Goal: Find specific page/section: Find specific page/section

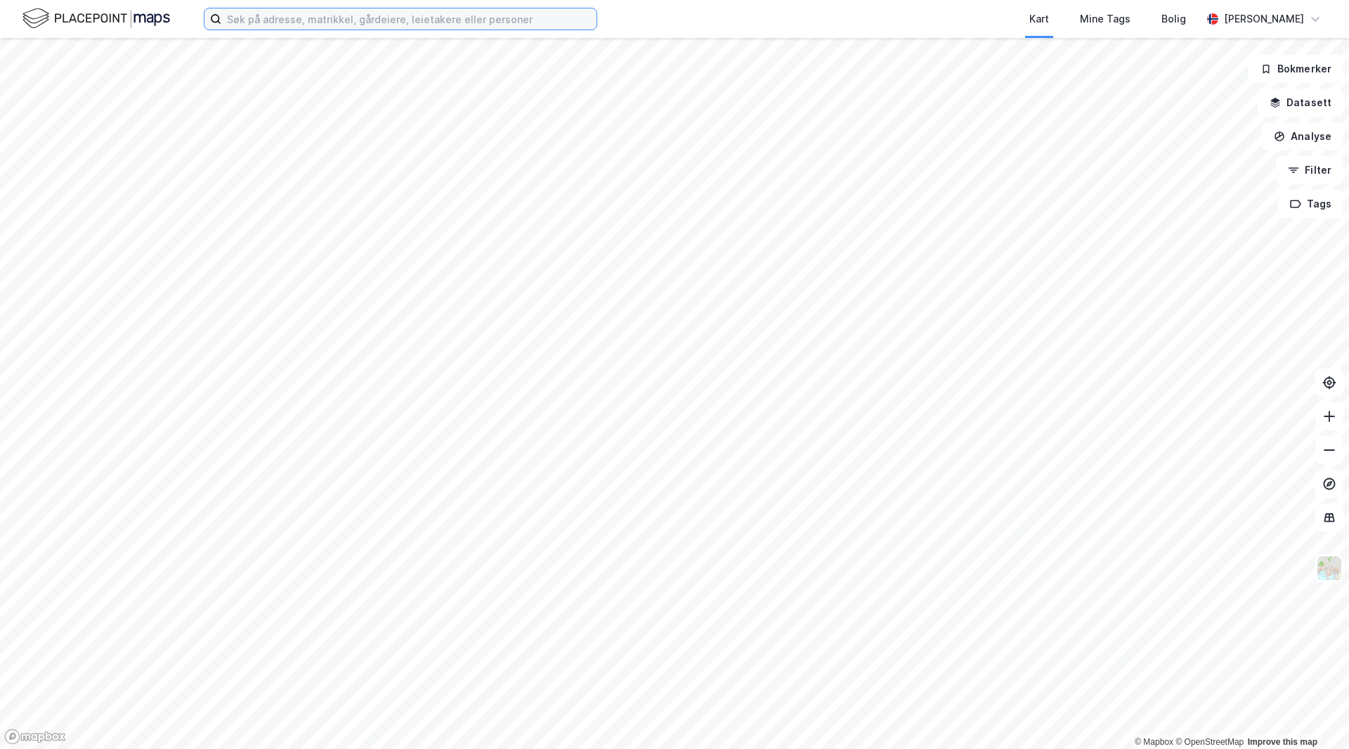
click at [355, 22] on input at bounding box center [408, 18] width 375 height 21
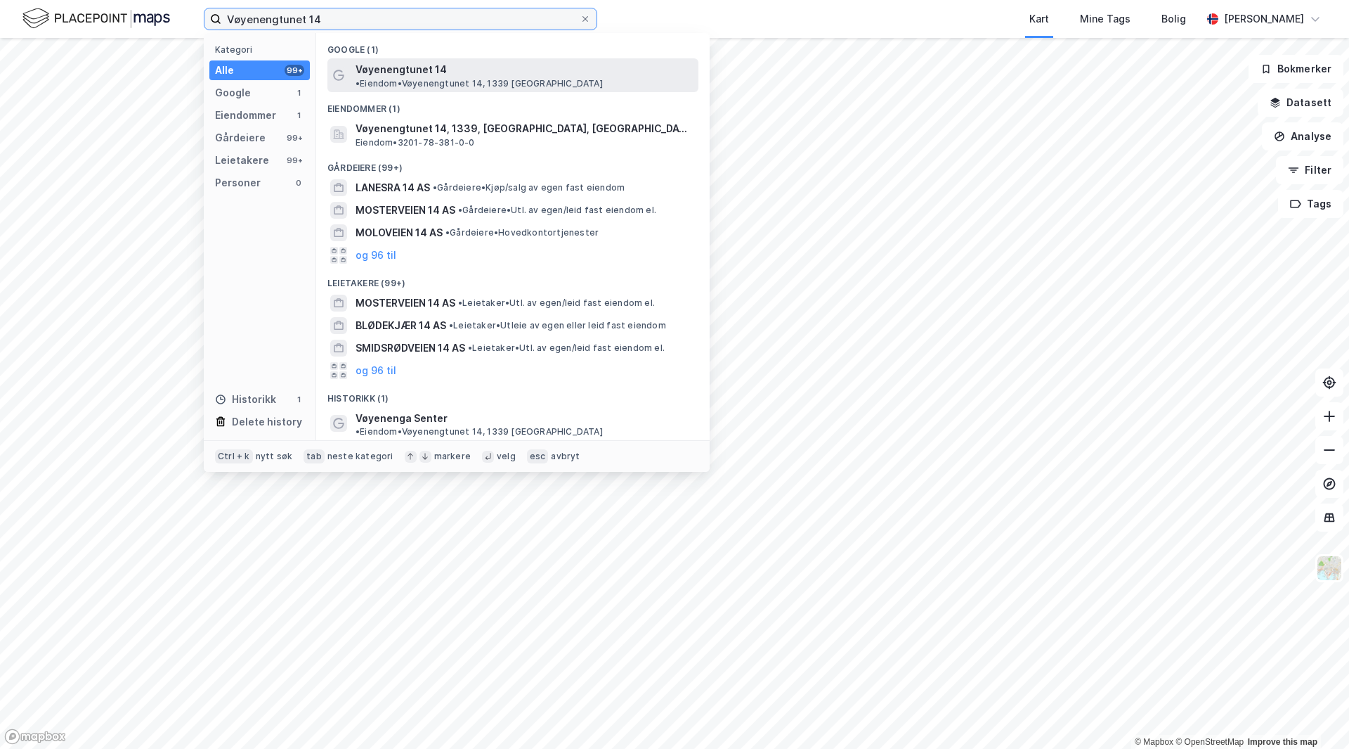
type input "Vøyenengtunet 14"
click at [429, 72] on span "Vøyenengtunet 14" at bounding box center [401, 69] width 91 height 17
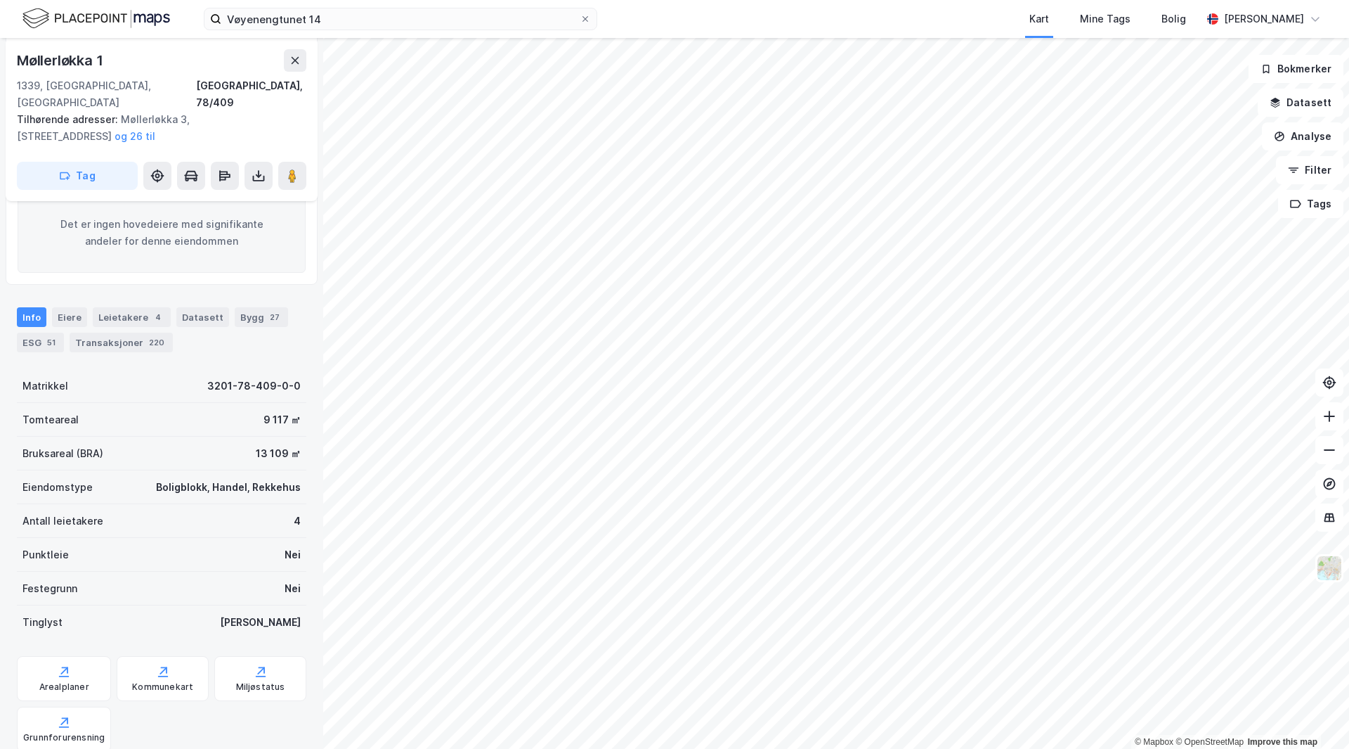
scroll to position [70, 0]
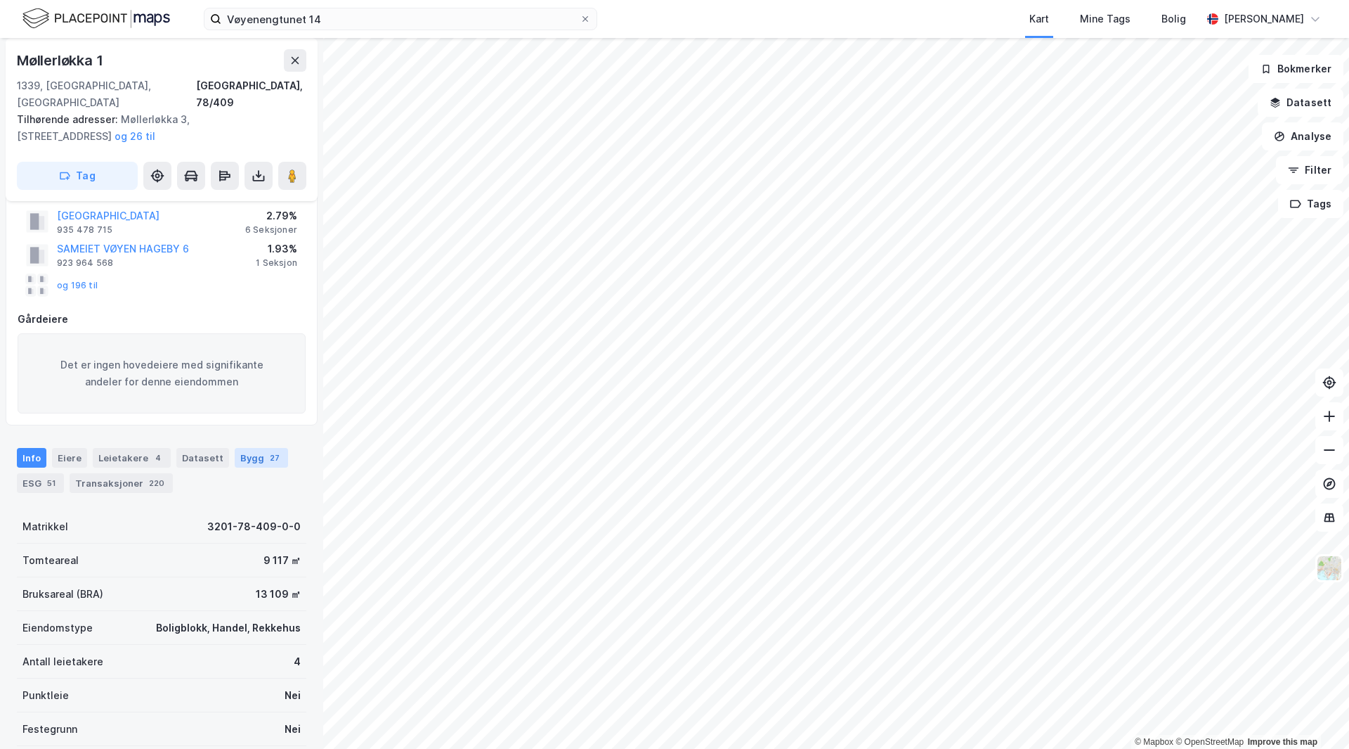
click at [248, 448] on div "Bygg 27" at bounding box center [261, 458] width 53 height 20
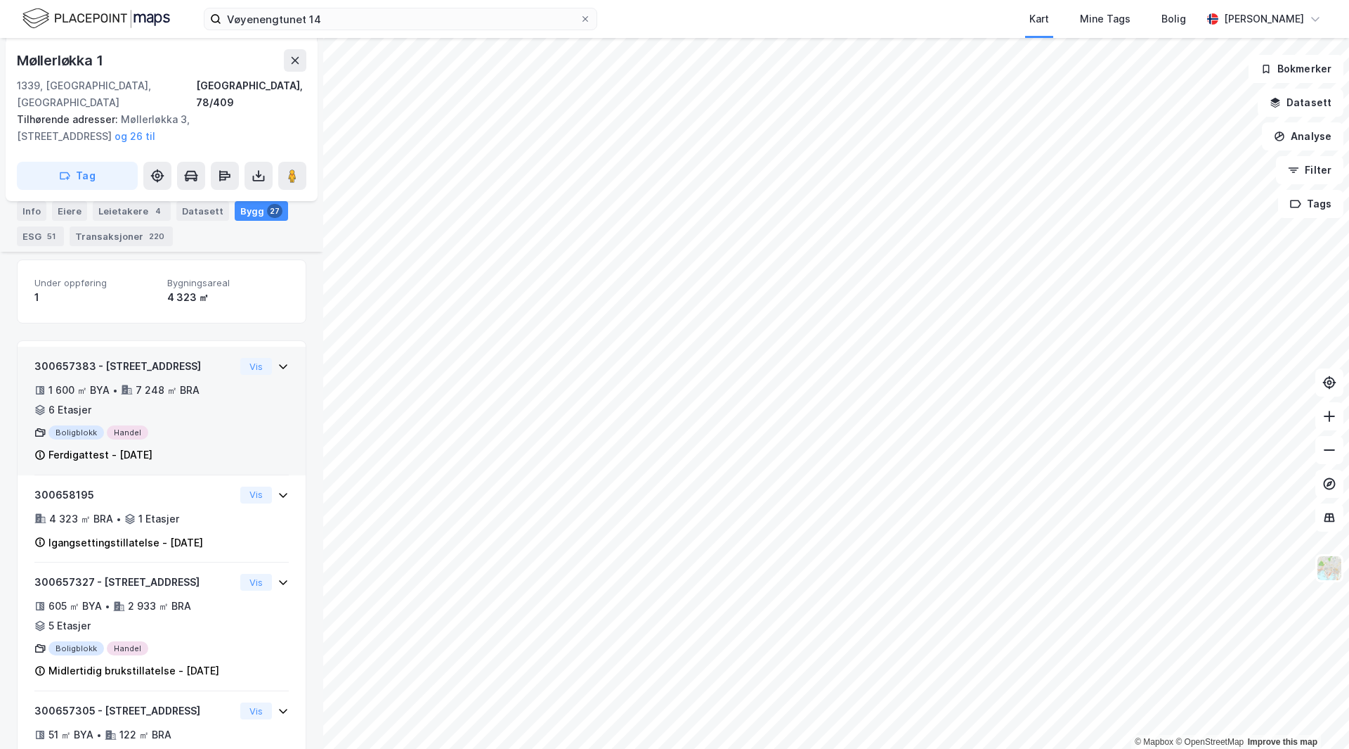
scroll to position [403, 0]
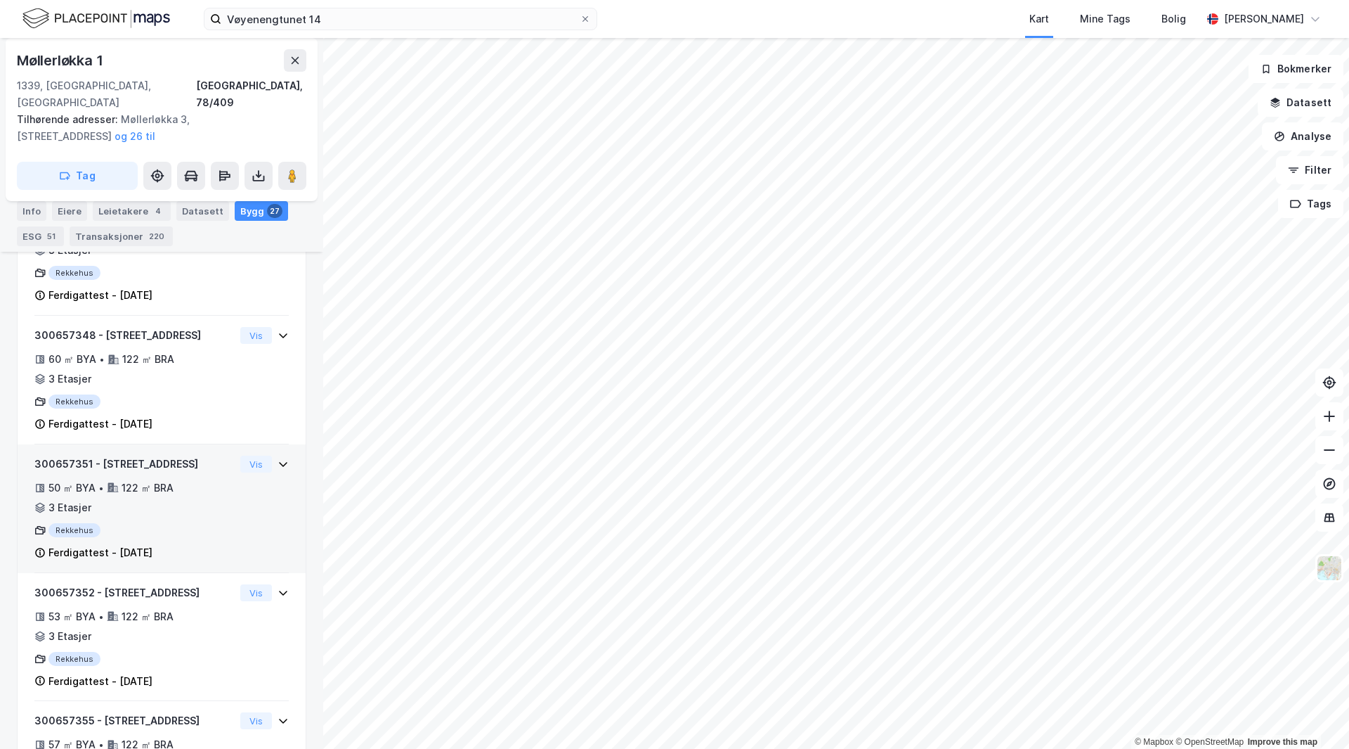
scroll to position [2305, 0]
